Goal: Task Accomplishment & Management: Complete application form

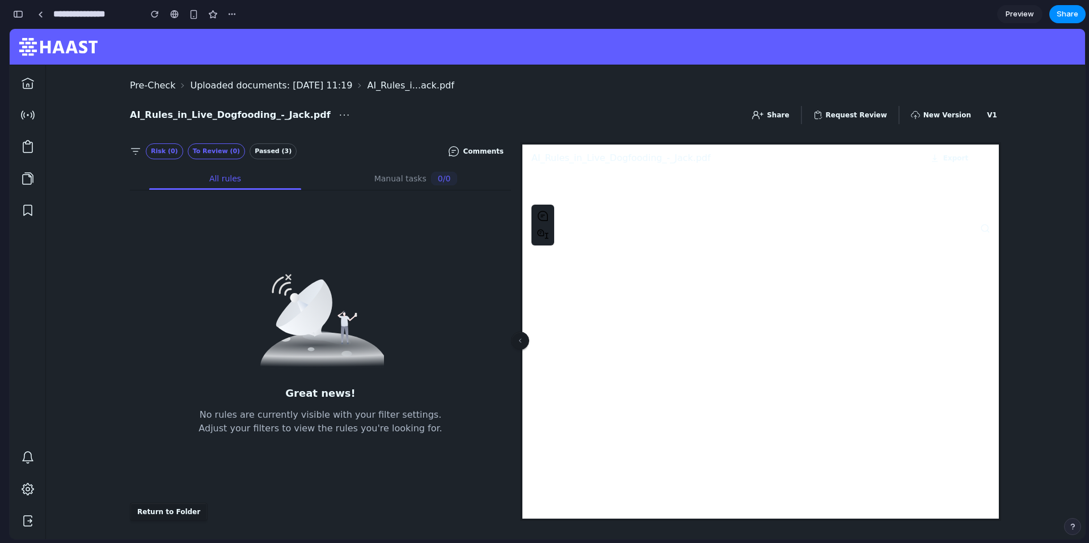
click at [865, 115] on button "Request Review" at bounding box center [850, 115] width 88 height 18
click at [22, 21] on button "button" at bounding box center [18, 14] width 18 height 18
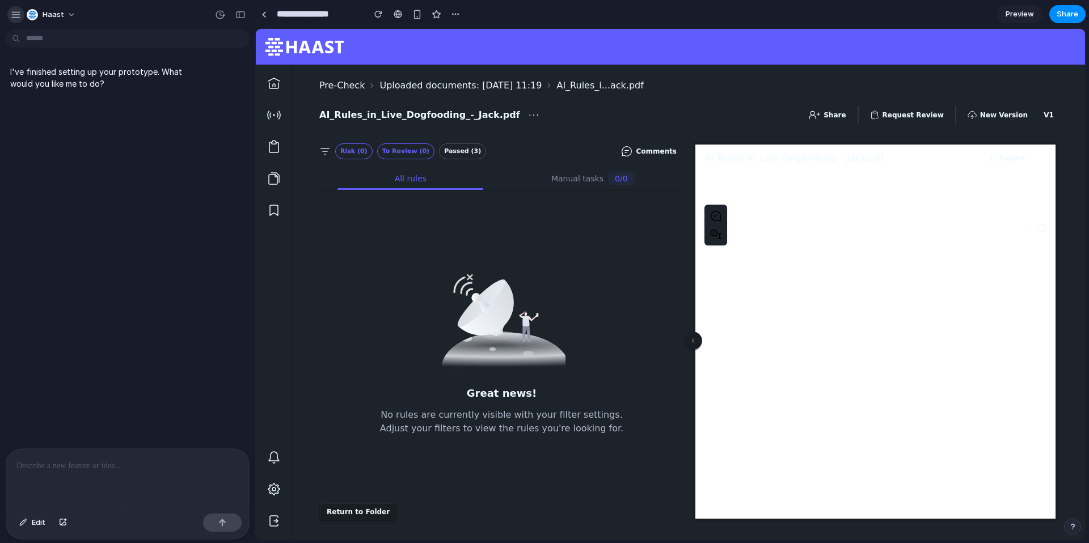
click at [14, 14] on div "button" at bounding box center [16, 15] width 10 height 10
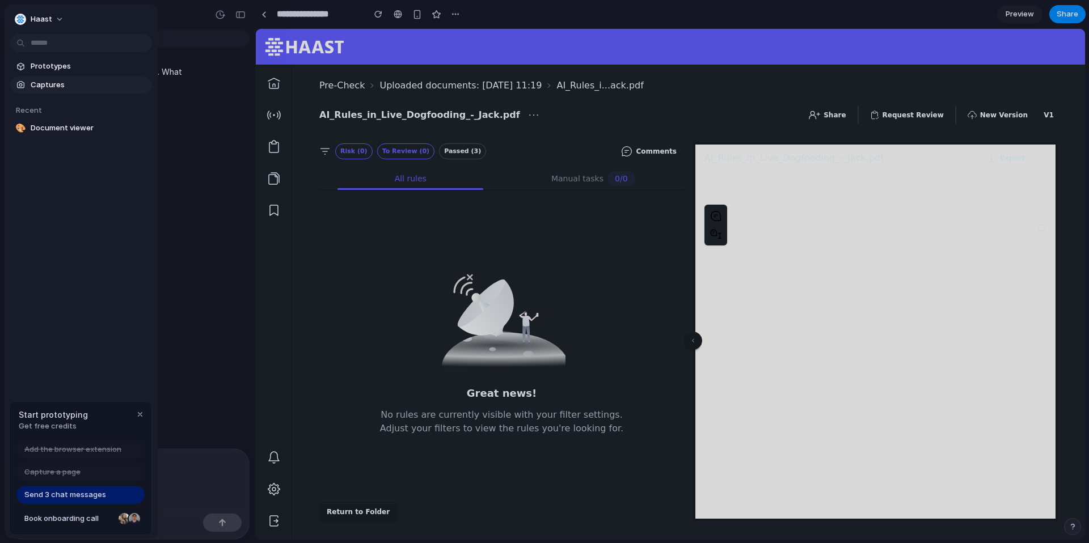
click at [45, 86] on span "Captures" at bounding box center [89, 84] width 117 height 11
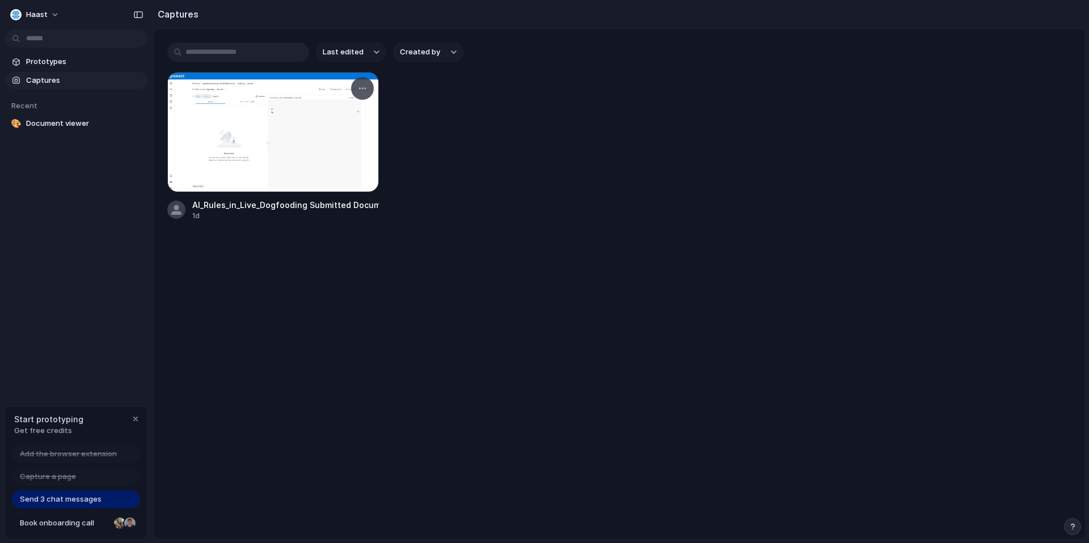
click at [298, 141] on div at bounding box center [273, 132] width 212 height 120
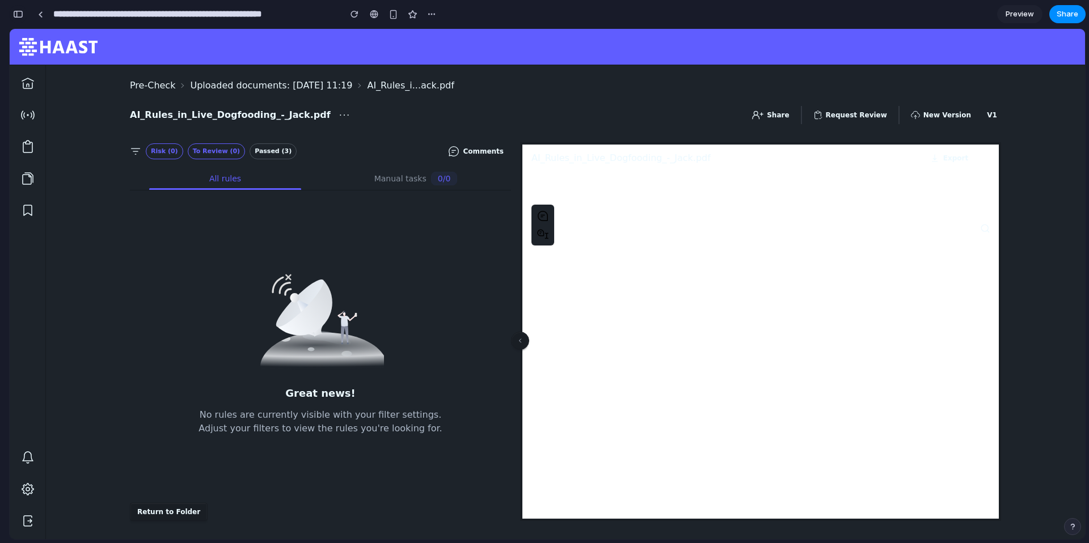
click at [17, 12] on div "button" at bounding box center [18, 14] width 10 height 8
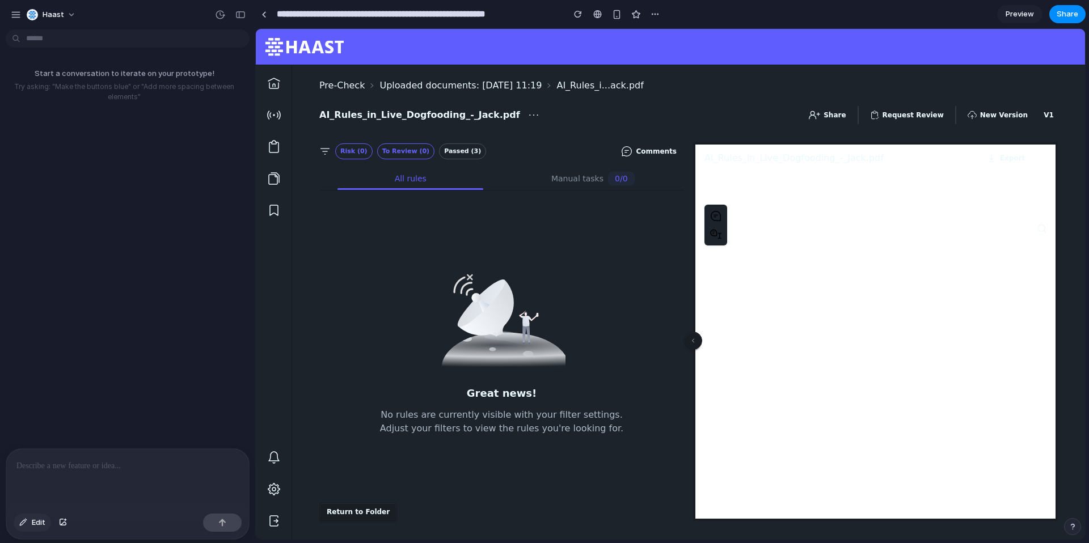
click at [29, 527] on button "Edit" at bounding box center [32, 523] width 37 height 18
click at [899, 119] on div at bounding box center [670, 284] width 829 height 510
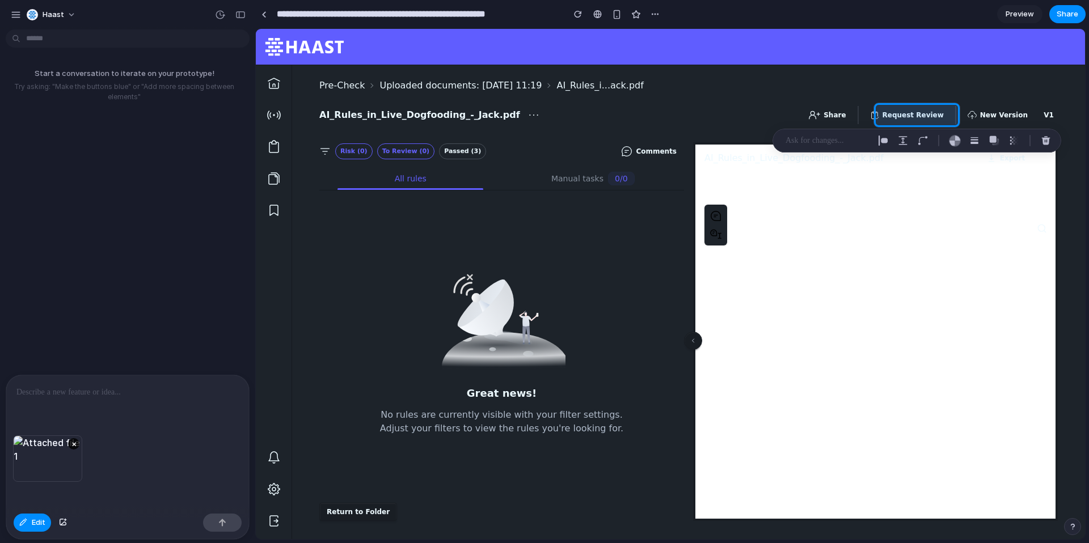
click at [65, 407] on div at bounding box center [127, 405] width 243 height 60
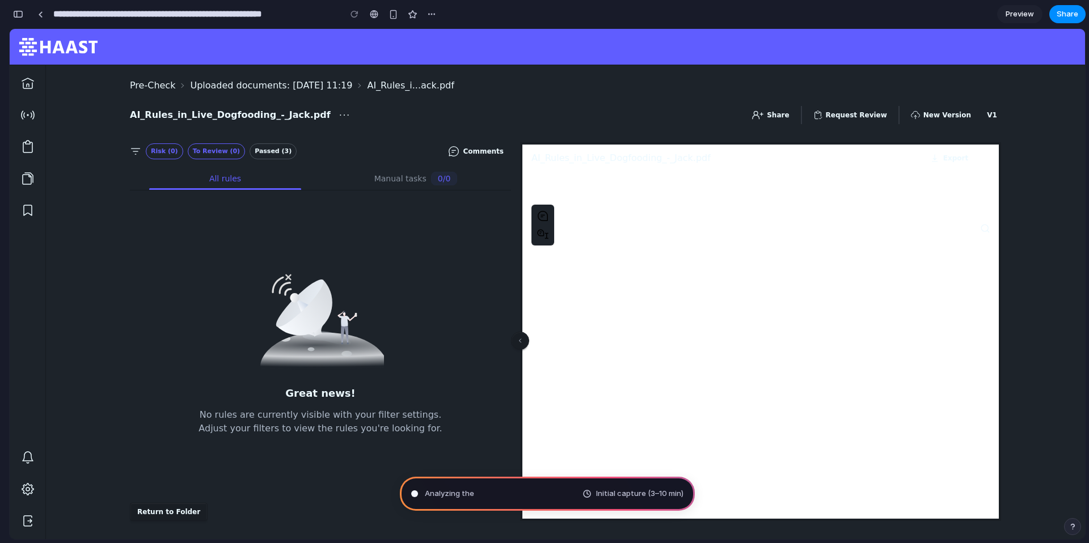
type input "**********"
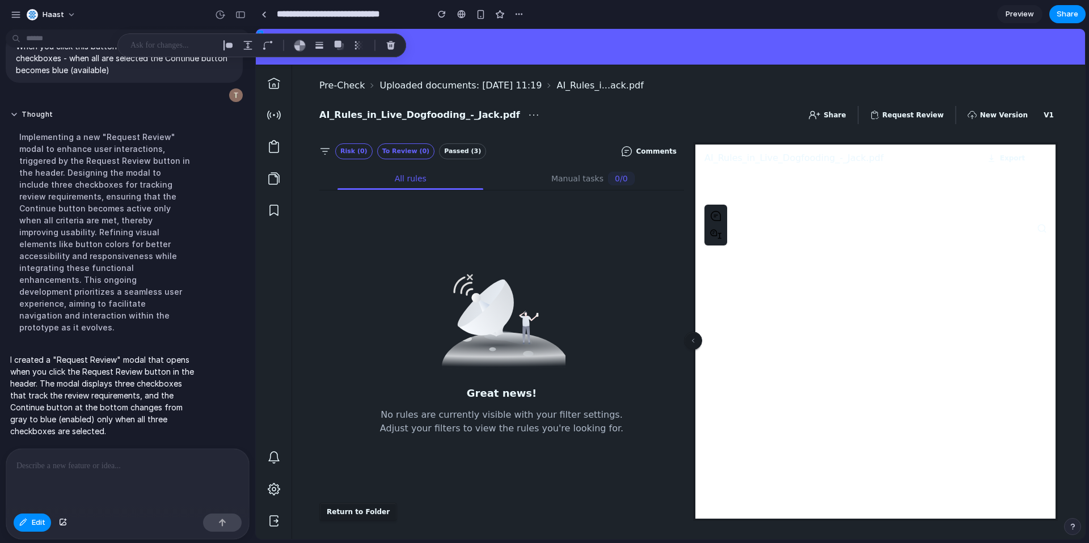
scroll to position [91, 0]
click at [34, 518] on span "Edit" at bounding box center [39, 522] width 14 height 11
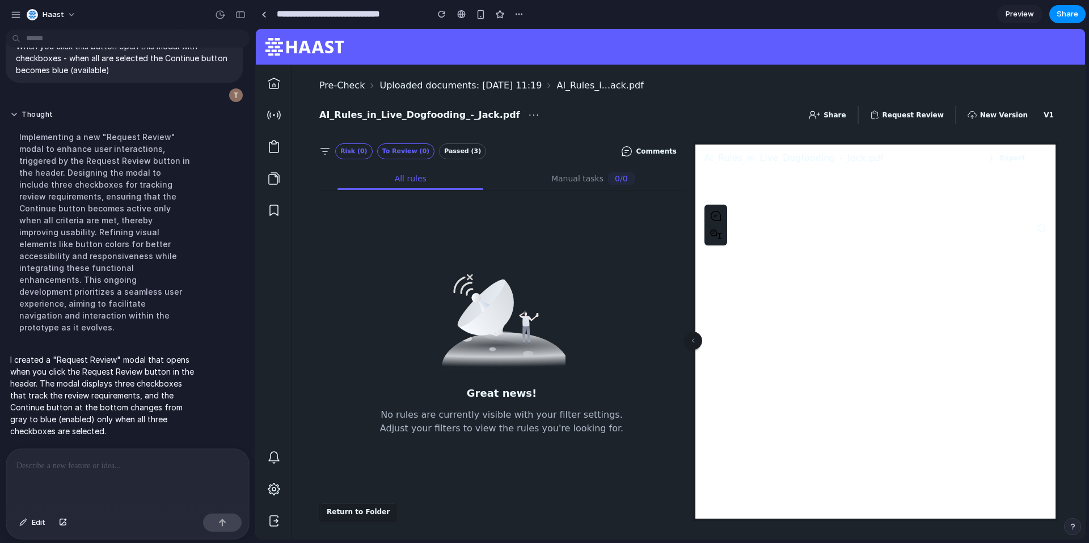
click at [924, 116] on button "Request Review" at bounding box center [907, 115] width 88 height 18
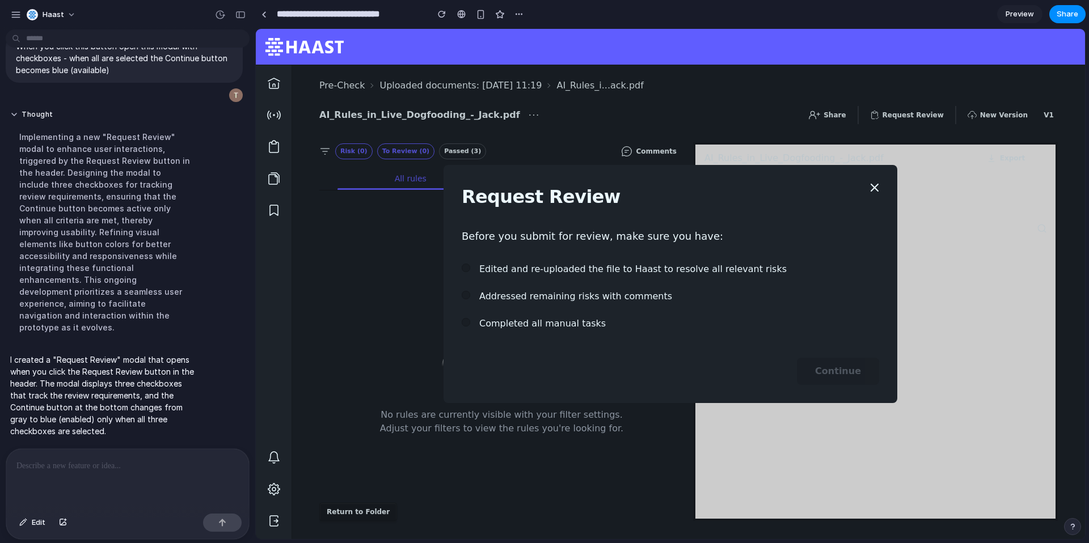
click at [463, 268] on div at bounding box center [466, 268] width 9 height 9
click at [466, 293] on div at bounding box center [466, 295] width 9 height 9
click at [466, 320] on div at bounding box center [466, 322] width 9 height 9
click at [468, 323] on icon at bounding box center [466, 323] width 6 height 6
click at [465, 291] on div at bounding box center [466, 295] width 9 height 9
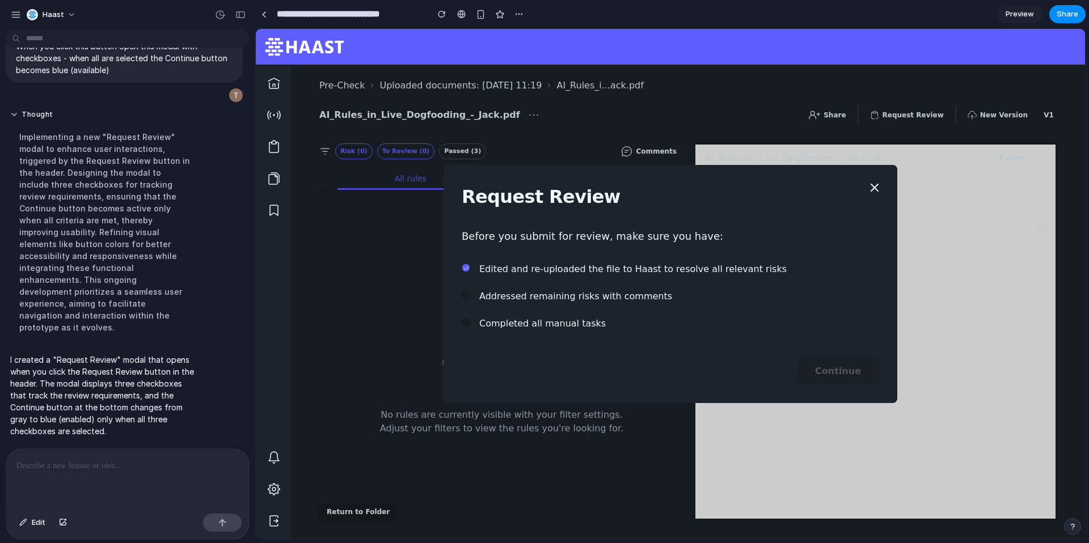
click at [467, 264] on div at bounding box center [466, 268] width 9 height 9
click at [75, 467] on p at bounding box center [127, 466] width 222 height 14
click at [67, 515] on button "button" at bounding box center [62, 523] width 19 height 18
click at [64, 521] on div "button" at bounding box center [63, 522] width 8 height 7
click at [73, 525] on div "Edit" at bounding box center [127, 524] width 243 height 30
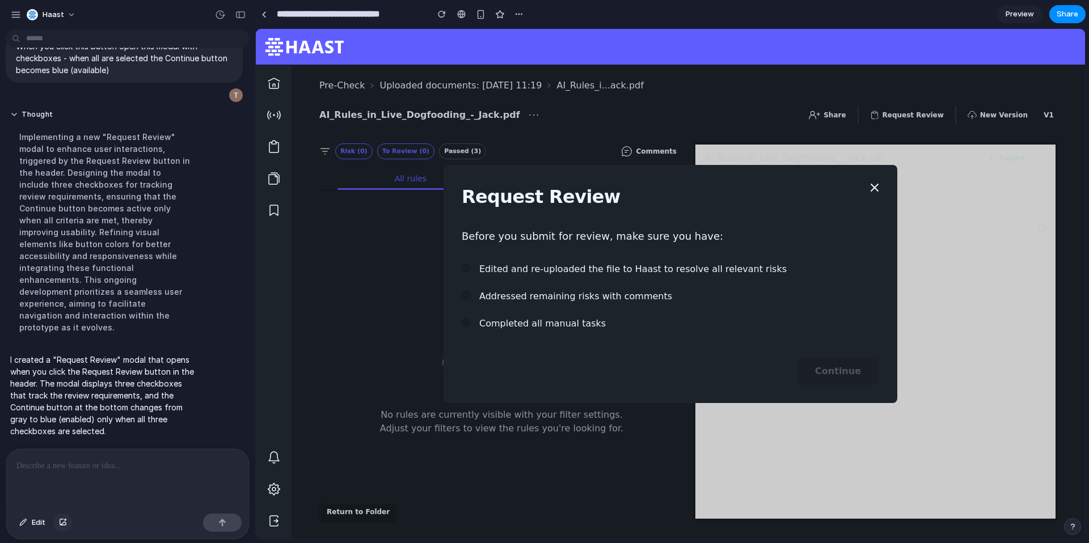
click at [63, 523] on div "button" at bounding box center [63, 522] width 8 height 7
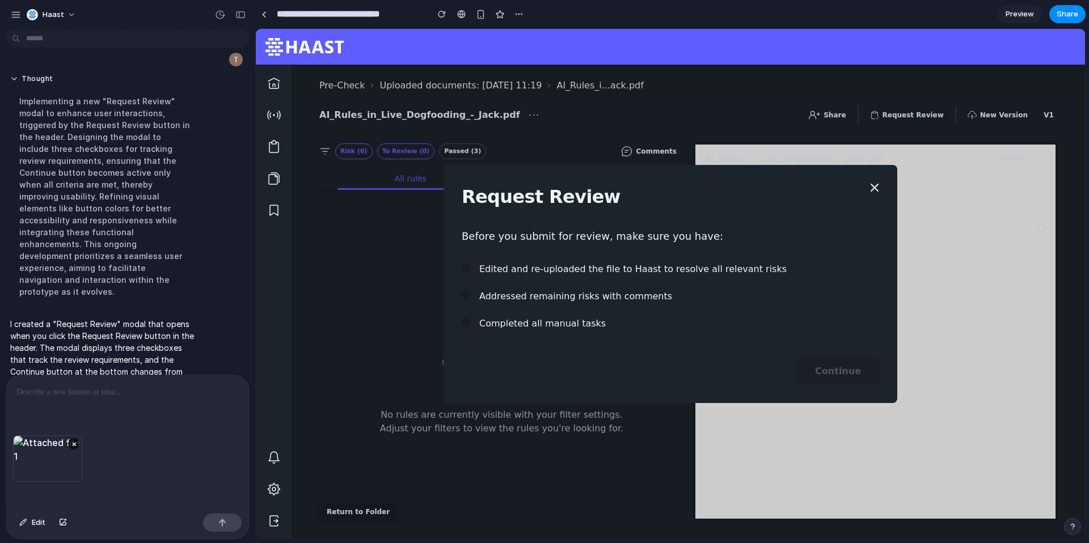
click at [52, 399] on p at bounding box center [127, 393] width 222 height 14
click at [35, 518] on span "Edit" at bounding box center [39, 522] width 14 height 11
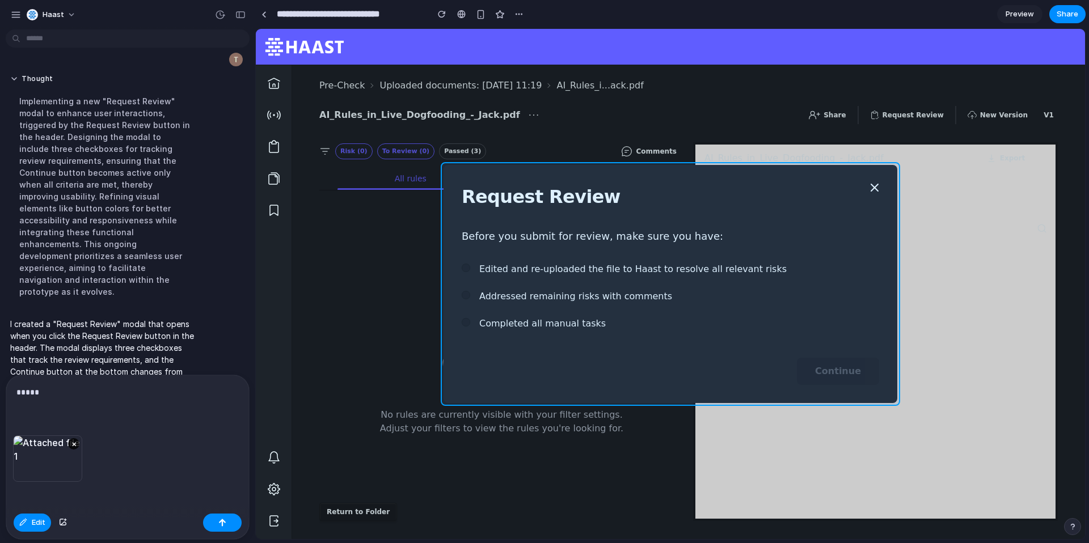
click at [749, 354] on div at bounding box center [670, 284] width 829 height 510
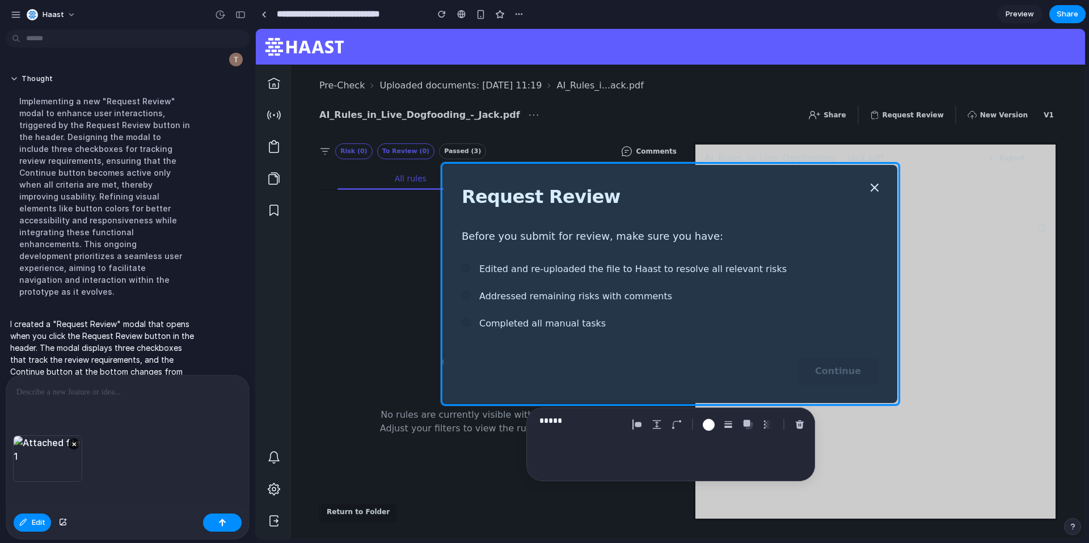
click at [74, 398] on p at bounding box center [127, 393] width 222 height 14
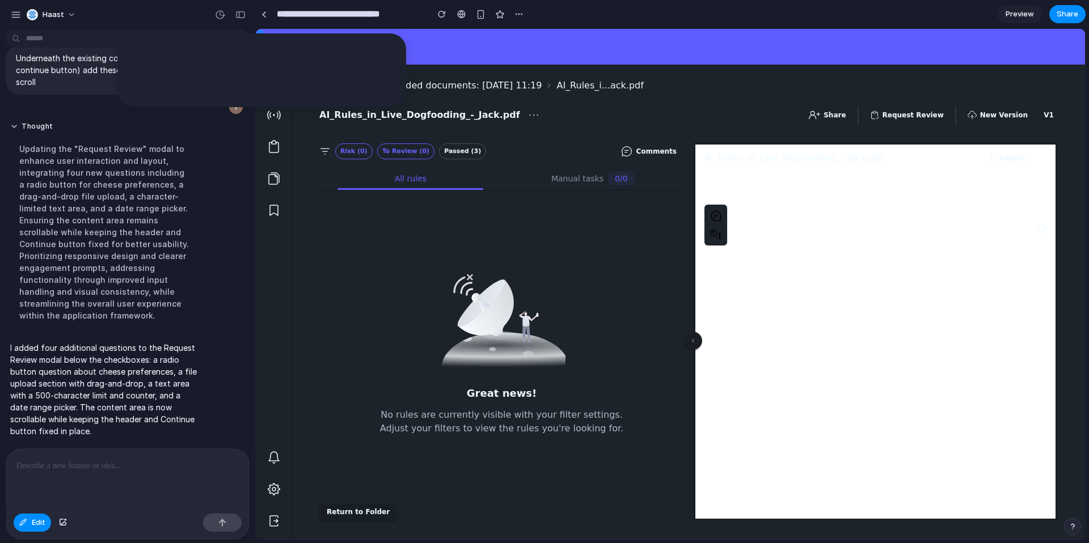
scroll to position [0, 0]
click at [387, 52] on div "button" at bounding box center [391, 50] width 10 height 10
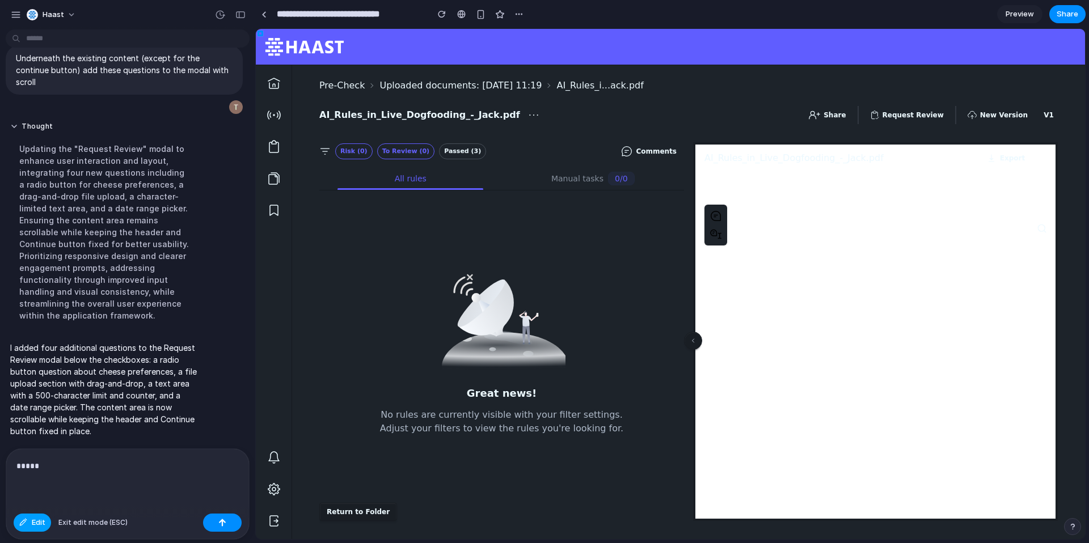
click at [38, 529] on button "Edit" at bounding box center [32, 523] width 37 height 18
click at [925, 108] on button "Request Review" at bounding box center [907, 115] width 88 height 18
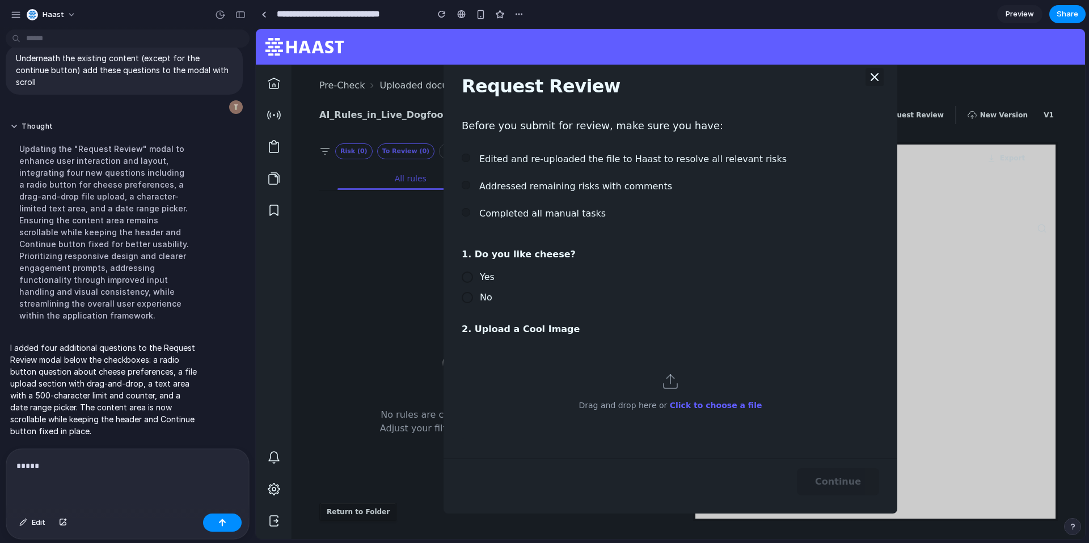
click at [880, 75] on icon at bounding box center [875, 77] width 14 height 14
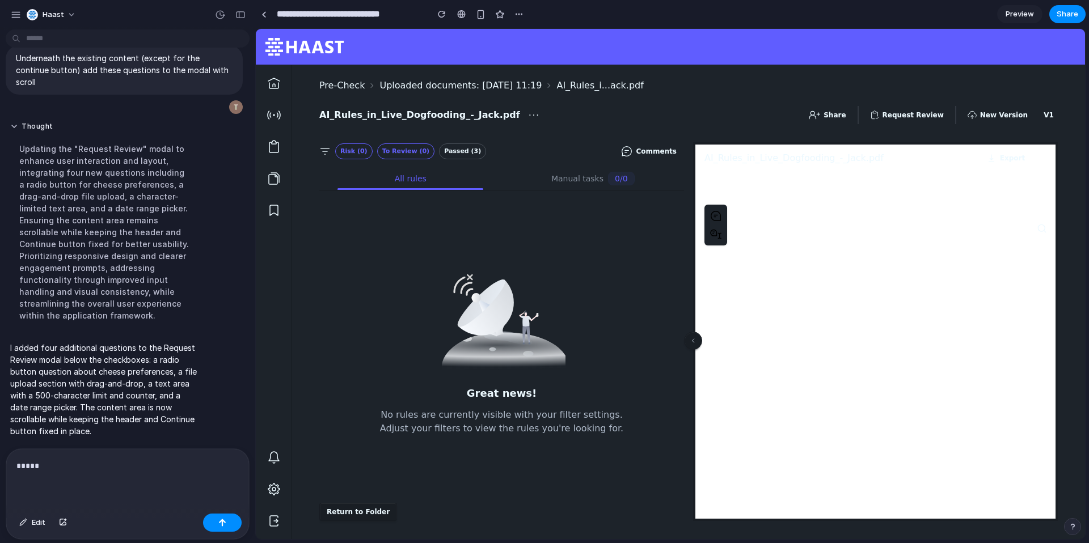
click at [901, 123] on button "Request Review" at bounding box center [907, 115] width 88 height 18
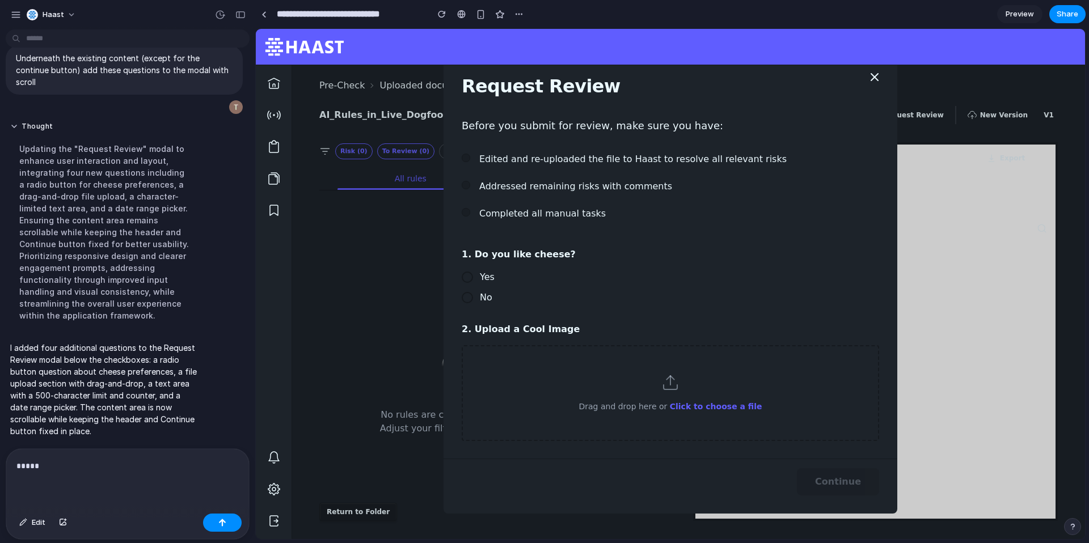
click at [468, 158] on div at bounding box center [466, 158] width 9 height 9
click at [31, 526] on button "Edit" at bounding box center [32, 523] width 37 height 18
click at [469, 158] on div at bounding box center [670, 284] width 829 height 510
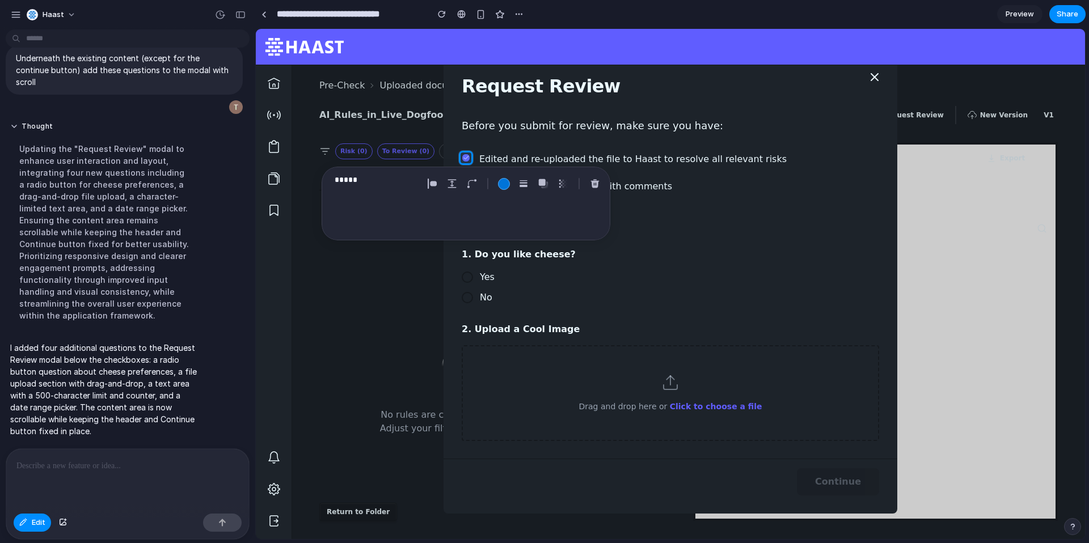
click at [40, 470] on p at bounding box center [127, 466] width 222 height 14
click at [354, 182] on p "*****" at bounding box center [377, 180] width 84 height 14
drag, startPoint x: 359, startPoint y: 181, endPoint x: 323, endPoint y: 181, distance: 36.3
click at [324, 181] on div "*****" at bounding box center [466, 204] width 289 height 74
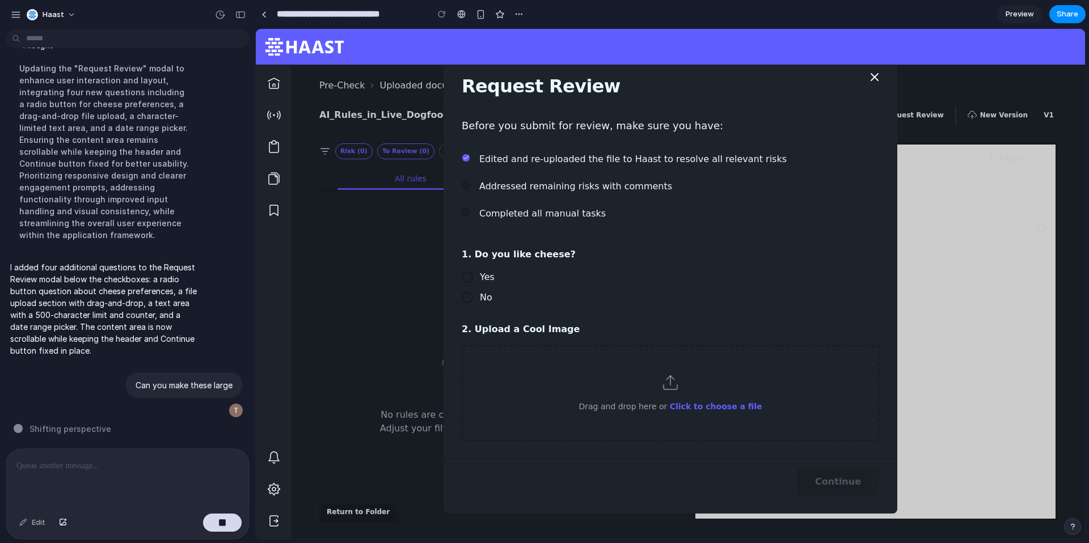
click at [493, 145] on div "Request Review Before you submit for review, make sure you have:" at bounding box center [670, 103] width 454 height 98
click at [86, 464] on p at bounding box center [127, 466] width 222 height 14
drag, startPoint x: 62, startPoint y: 460, endPoint x: 0, endPoint y: 459, distance: 61.8
click at [0, 459] on div "******* Edit" at bounding box center [124, 494] width 248 height 91
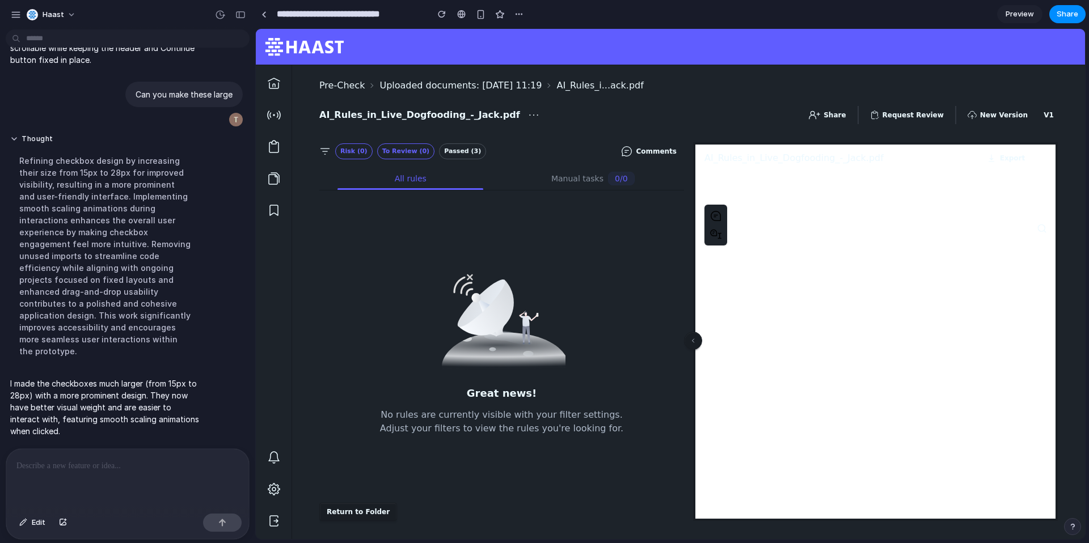
scroll to position [626, 0]
click at [916, 116] on button "Request Review" at bounding box center [907, 115] width 88 height 18
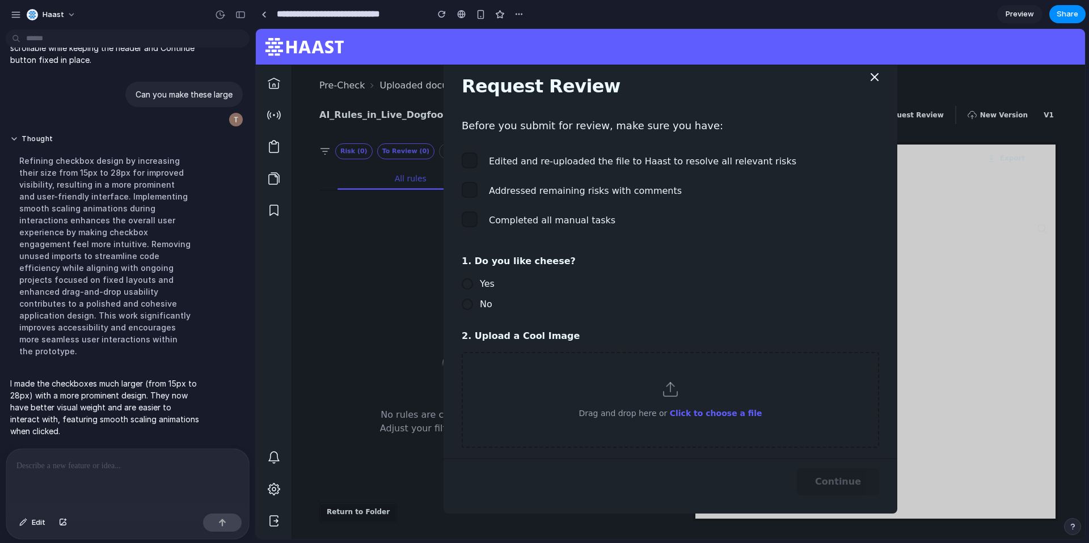
click at [120, 473] on div at bounding box center [127, 479] width 243 height 60
click at [74, 459] on p at bounding box center [127, 466] width 222 height 14
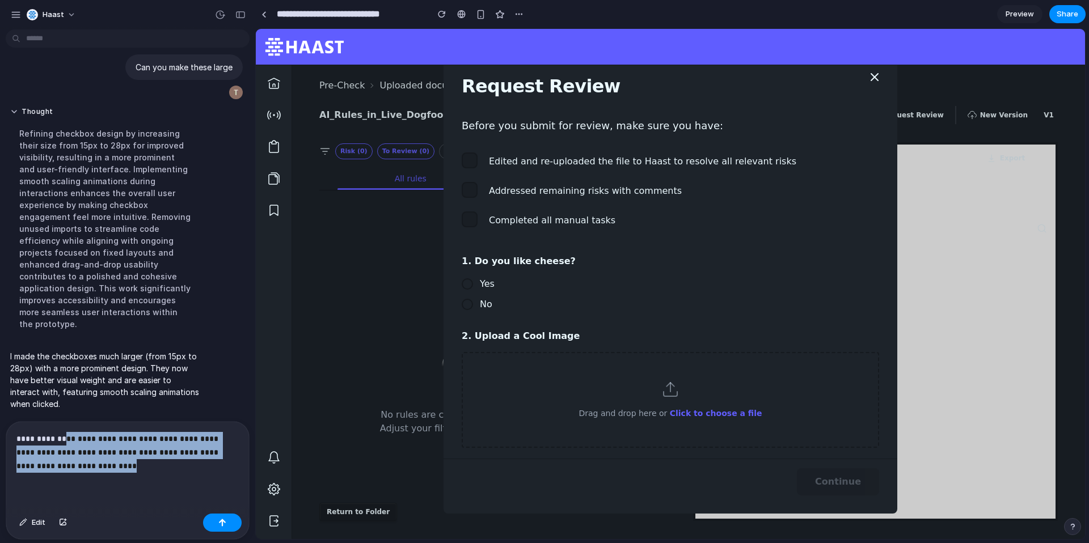
drag, startPoint x: 100, startPoint y: 470, endPoint x: 66, endPoint y: 442, distance: 43.1
click at [66, 442] on p "**********" at bounding box center [127, 452] width 222 height 41
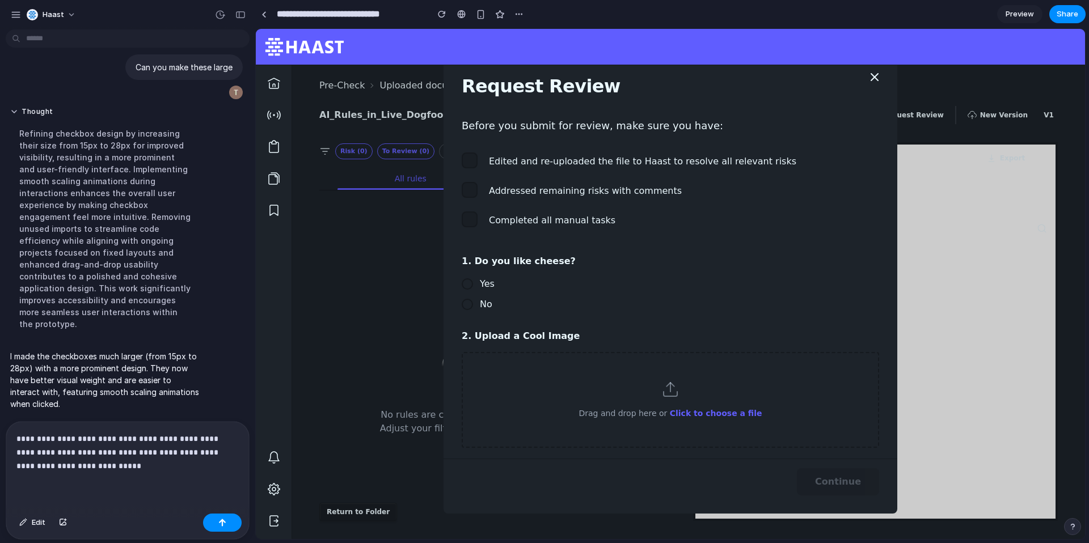
click at [103, 470] on p "**********" at bounding box center [127, 452] width 222 height 41
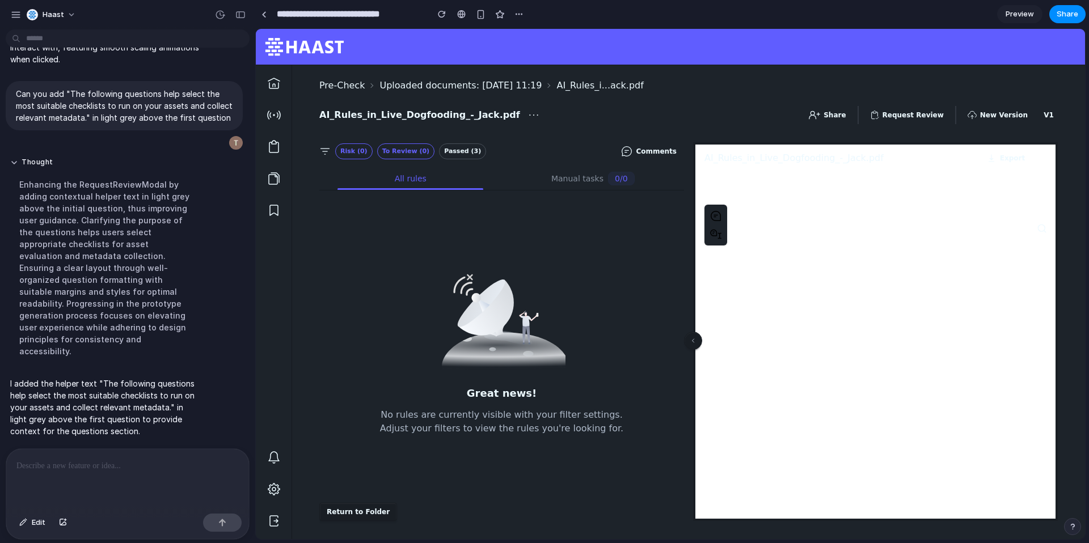
scroll to position [766, 0]
click at [920, 115] on button "Request Review" at bounding box center [907, 115] width 88 height 18
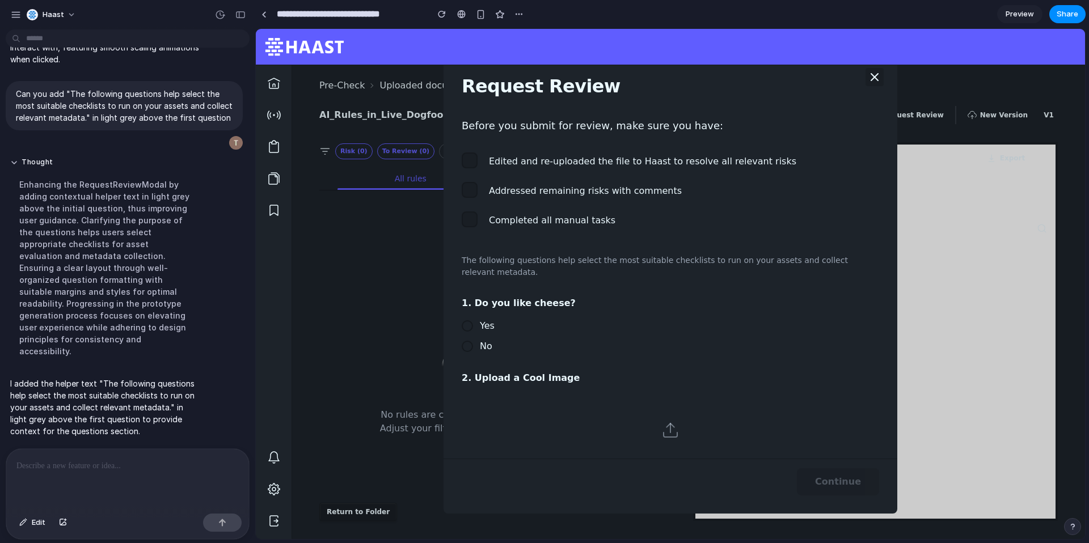
click at [872, 76] on icon at bounding box center [875, 77] width 14 height 14
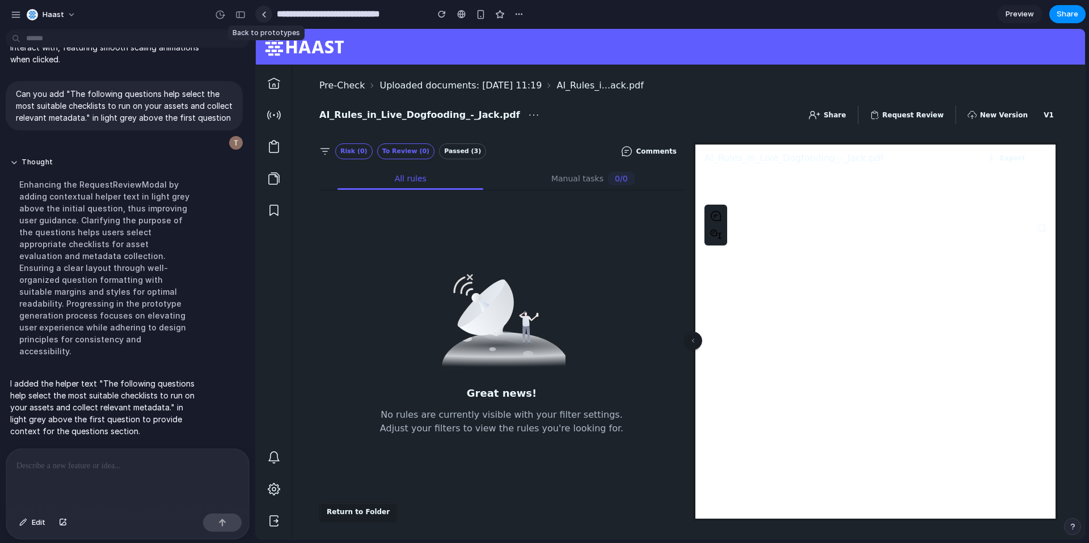
click at [263, 16] on div at bounding box center [263, 14] width 5 height 6
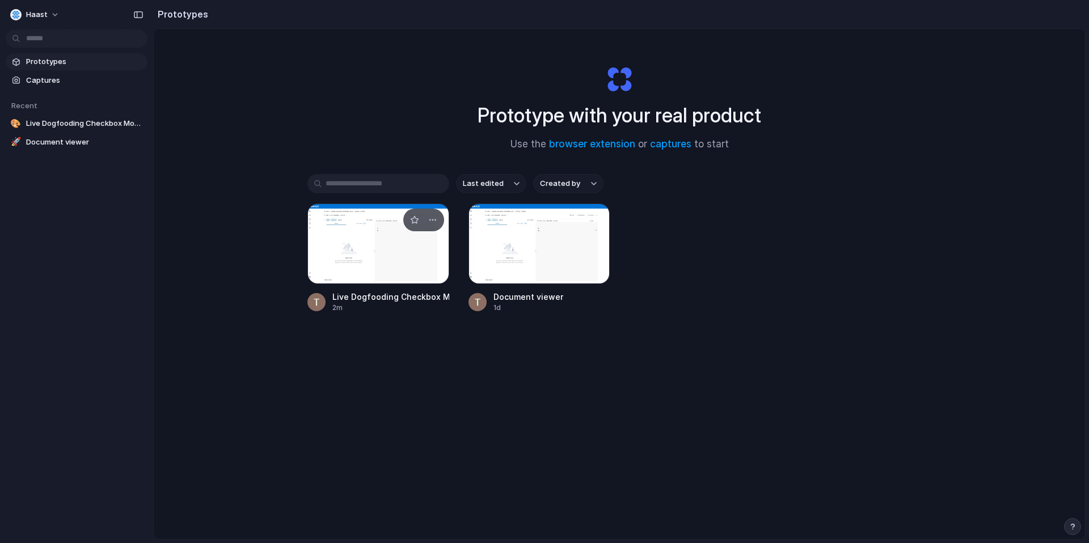
click at [387, 257] on div at bounding box center [378, 244] width 142 height 81
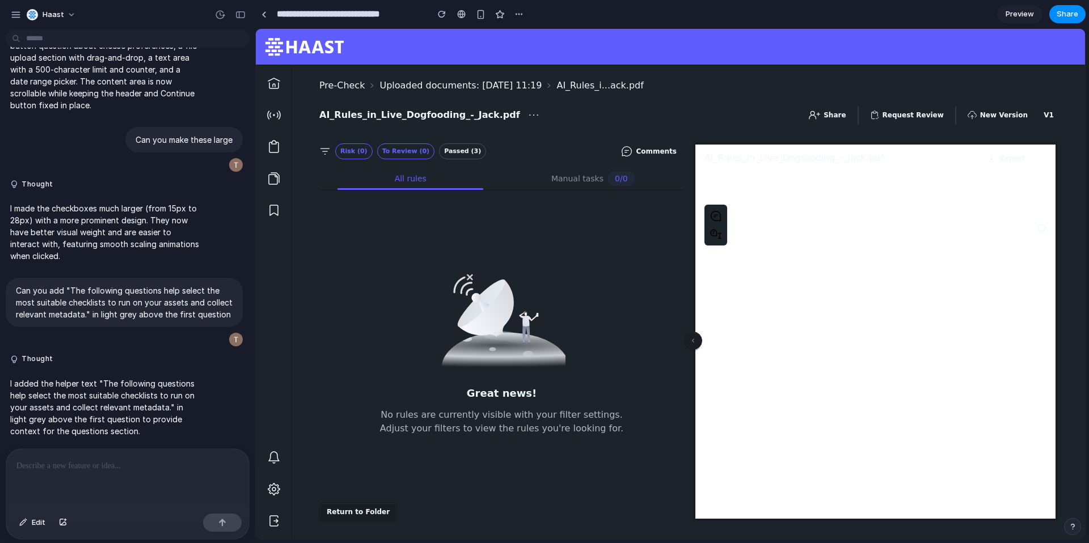
click at [932, 116] on button "Request Review" at bounding box center [907, 115] width 88 height 18
click at [258, 17] on link at bounding box center [263, 14] width 17 height 17
click at [241, 11] on div "button" at bounding box center [240, 15] width 10 height 8
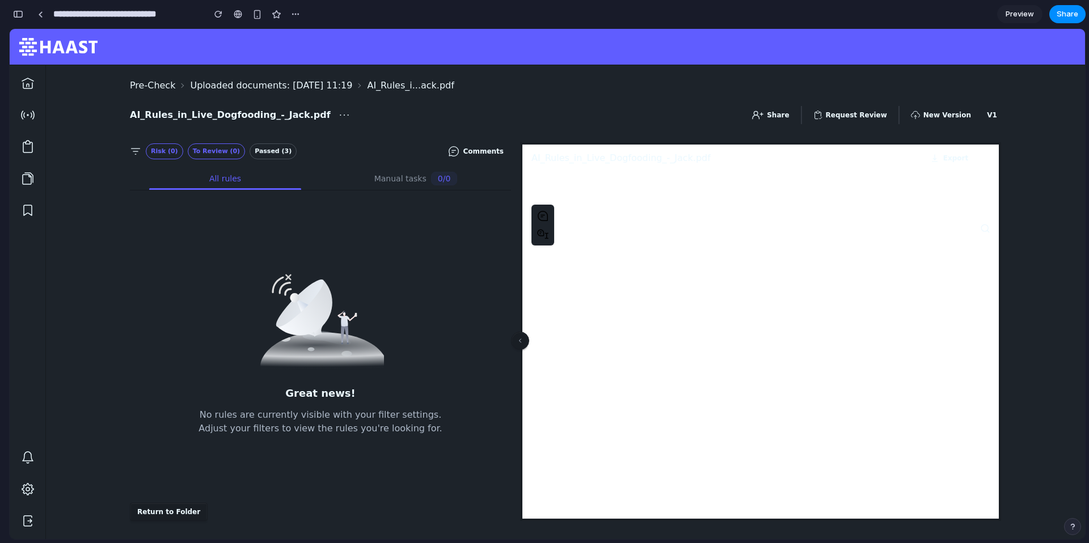
click at [863, 113] on button "Request Review" at bounding box center [850, 115] width 88 height 18
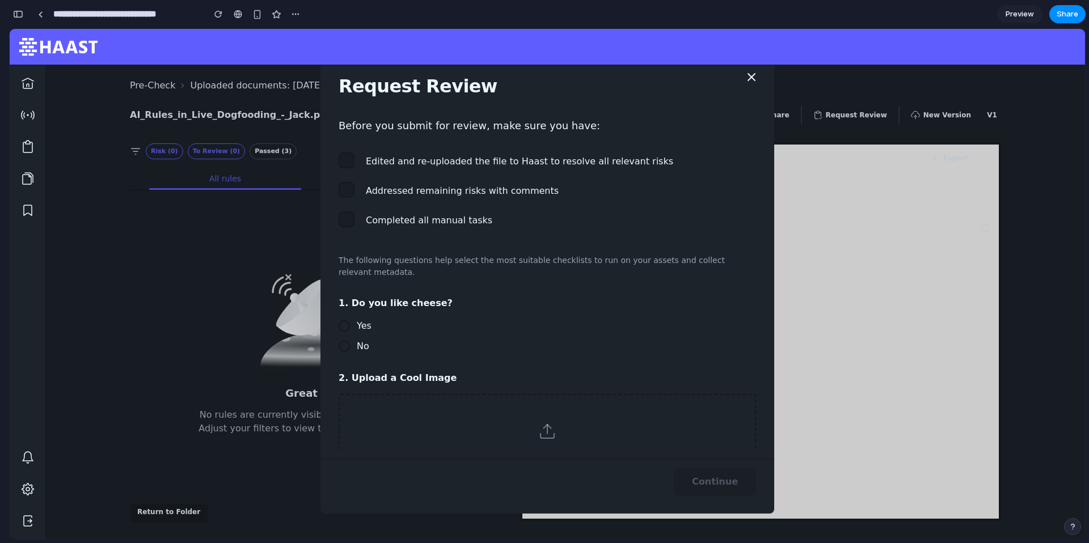
click at [352, 163] on div at bounding box center [347, 161] width 16 height 16
click at [347, 162] on icon at bounding box center [346, 162] width 10 height 10
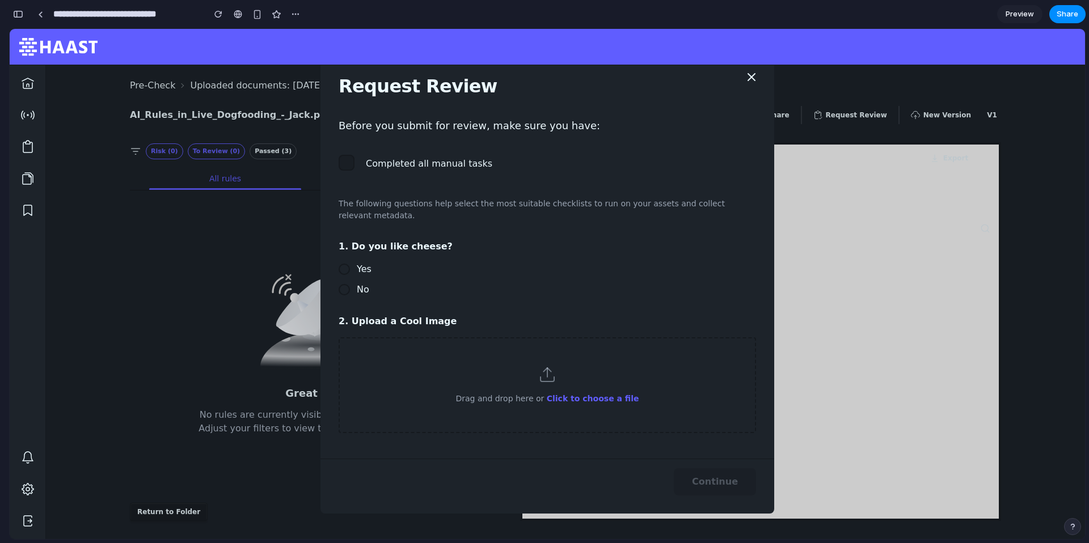
scroll to position [65, 0]
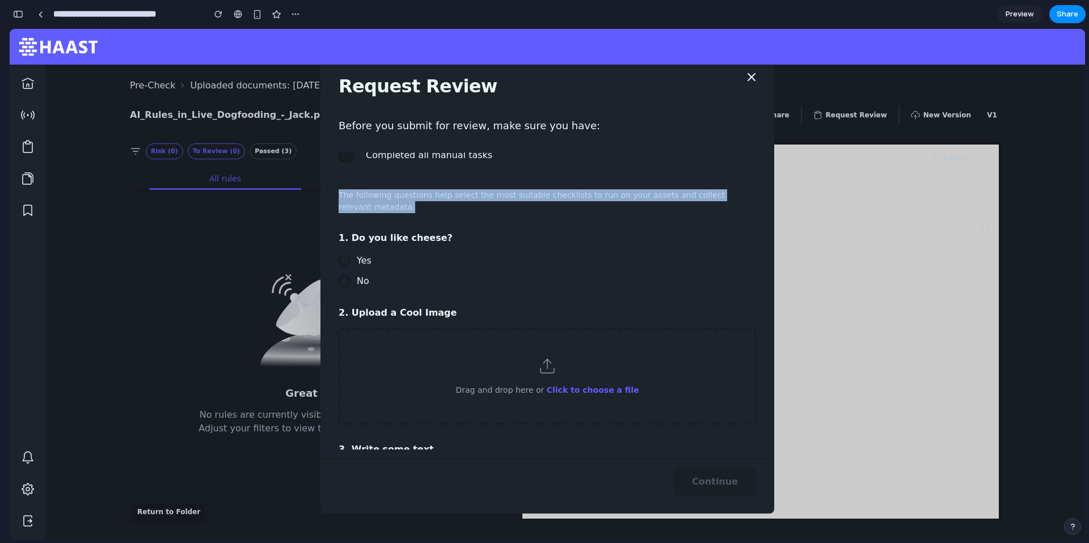
drag, startPoint x: 381, startPoint y: 211, endPoint x: 333, endPoint y: 196, distance: 49.9
click at [333, 196] on div "Edited and re-uploaded the file to Haast to resolve all relevant risks Addresse…" at bounding box center [547, 301] width 454 height 297
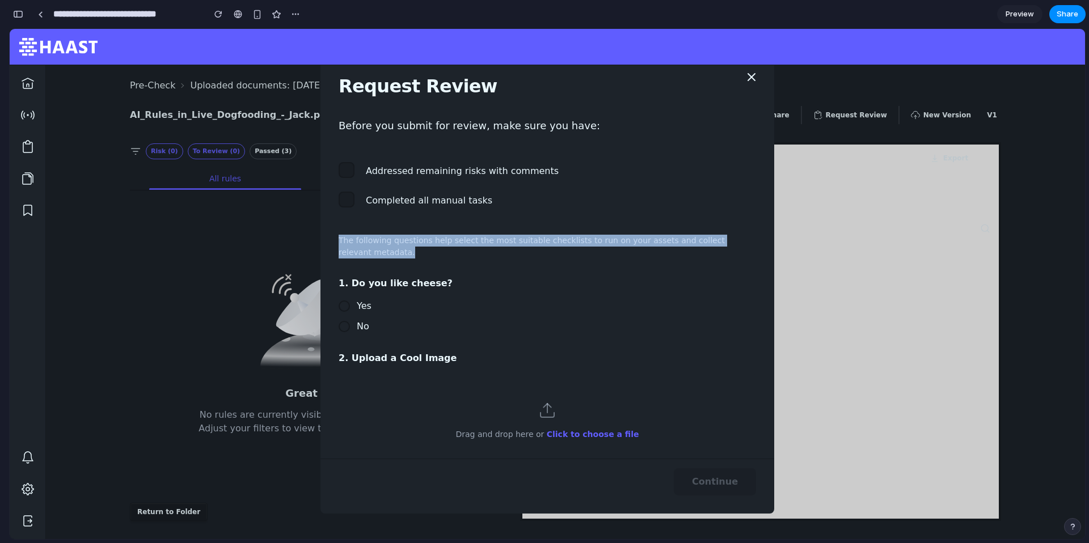
scroll to position [0, 0]
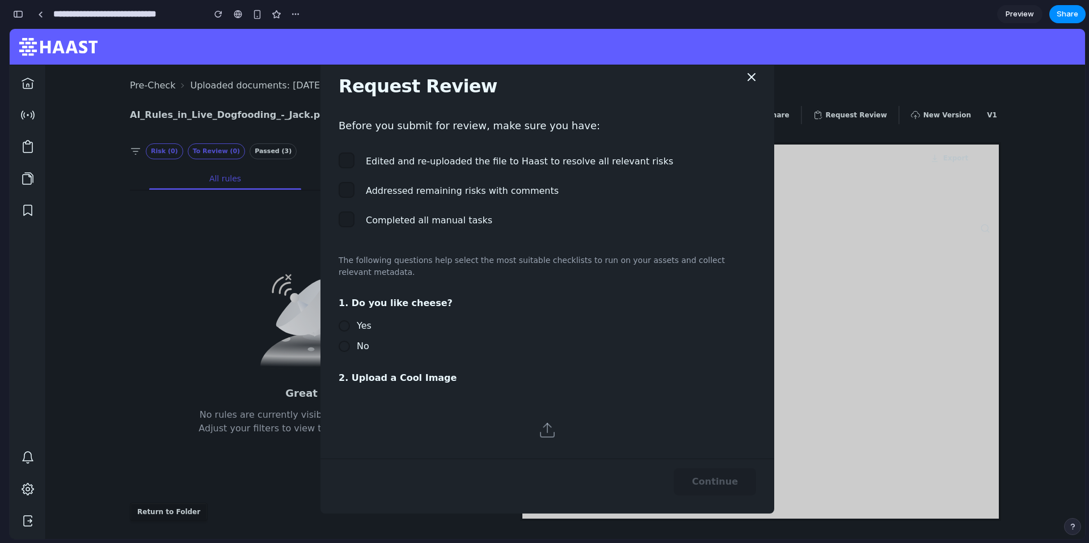
click at [349, 164] on div at bounding box center [347, 161] width 16 height 16
click at [349, 194] on div at bounding box center [347, 190] width 16 height 16
click at [349, 217] on div at bounding box center [347, 220] width 16 height 16
click at [343, 323] on div at bounding box center [344, 325] width 11 height 11
click at [747, 80] on icon at bounding box center [752, 77] width 14 height 14
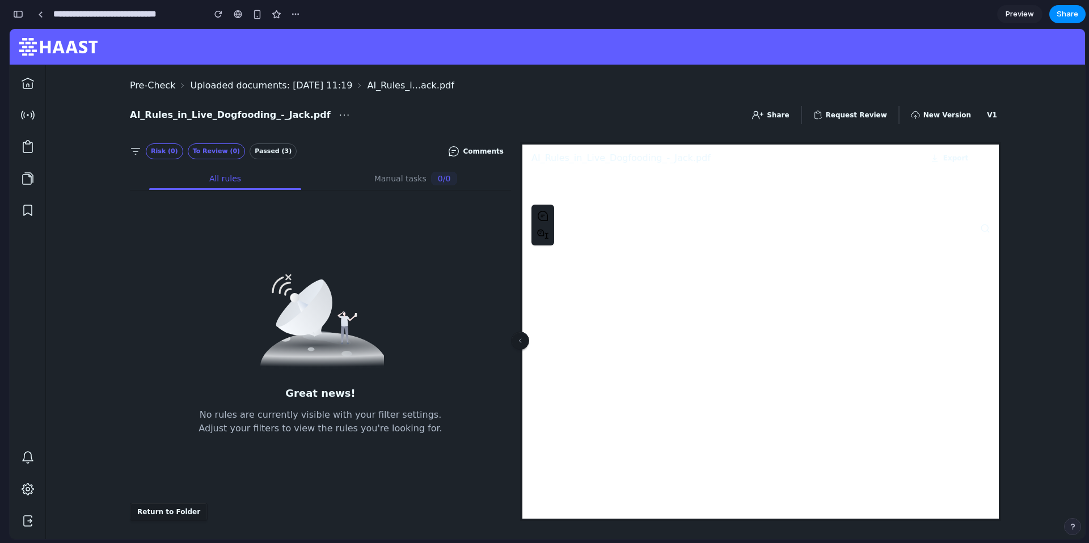
click at [869, 121] on button "Request Review" at bounding box center [850, 115] width 88 height 18
